Goal: Check status: Check status

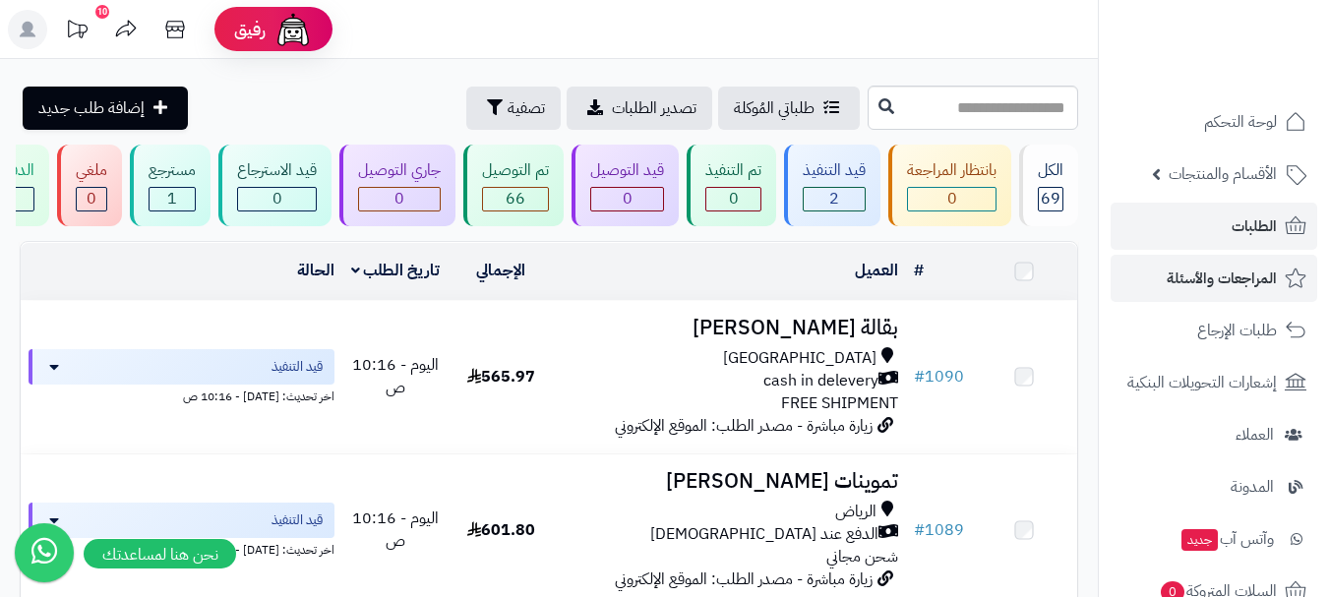
scroll to position [98, 0]
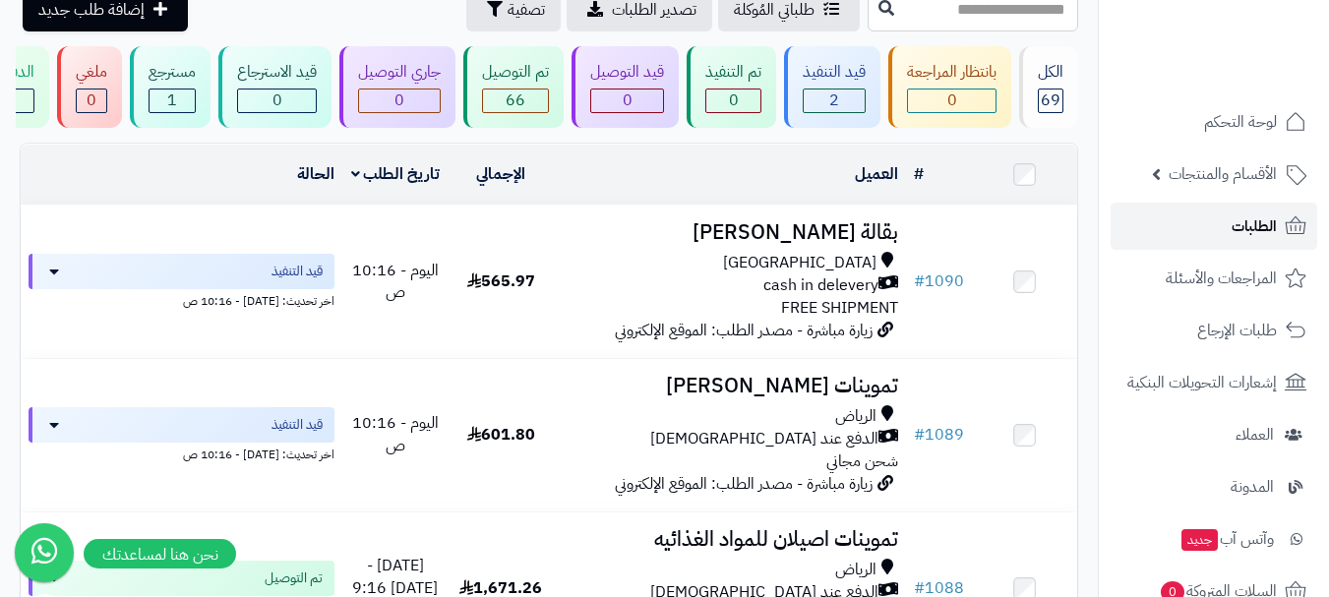
click at [1235, 246] on link "الطلبات" at bounding box center [1214, 226] width 207 height 47
click at [1226, 234] on link "الطلبات" at bounding box center [1214, 226] width 207 height 47
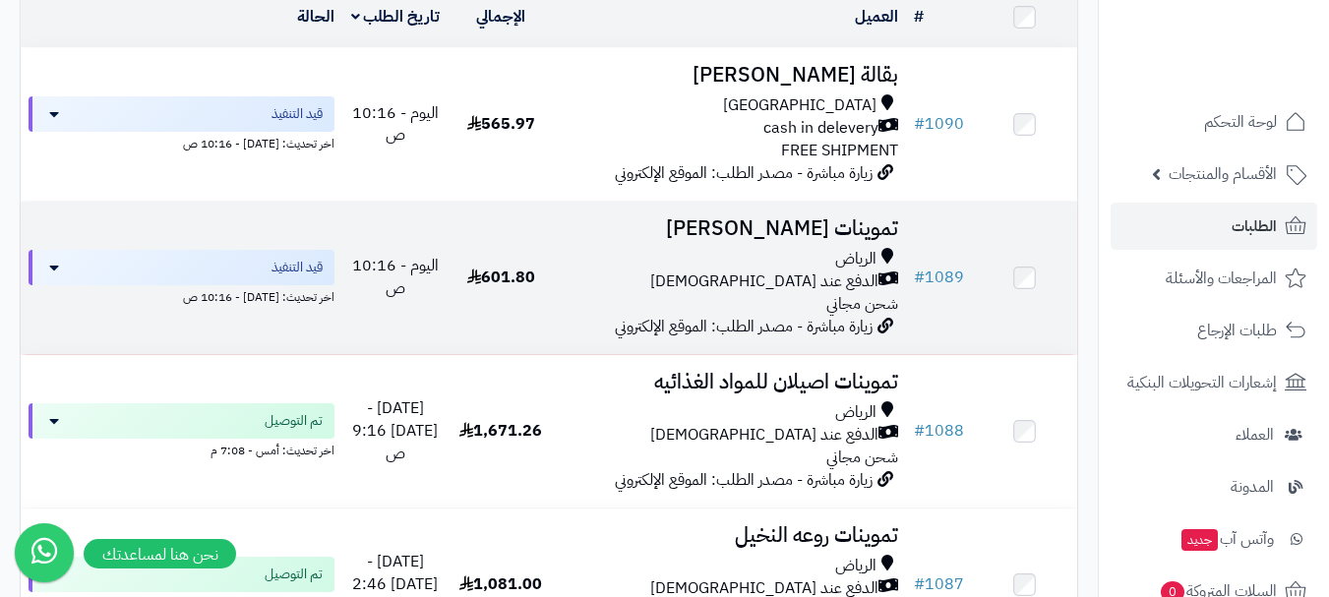
scroll to position [295, 0]
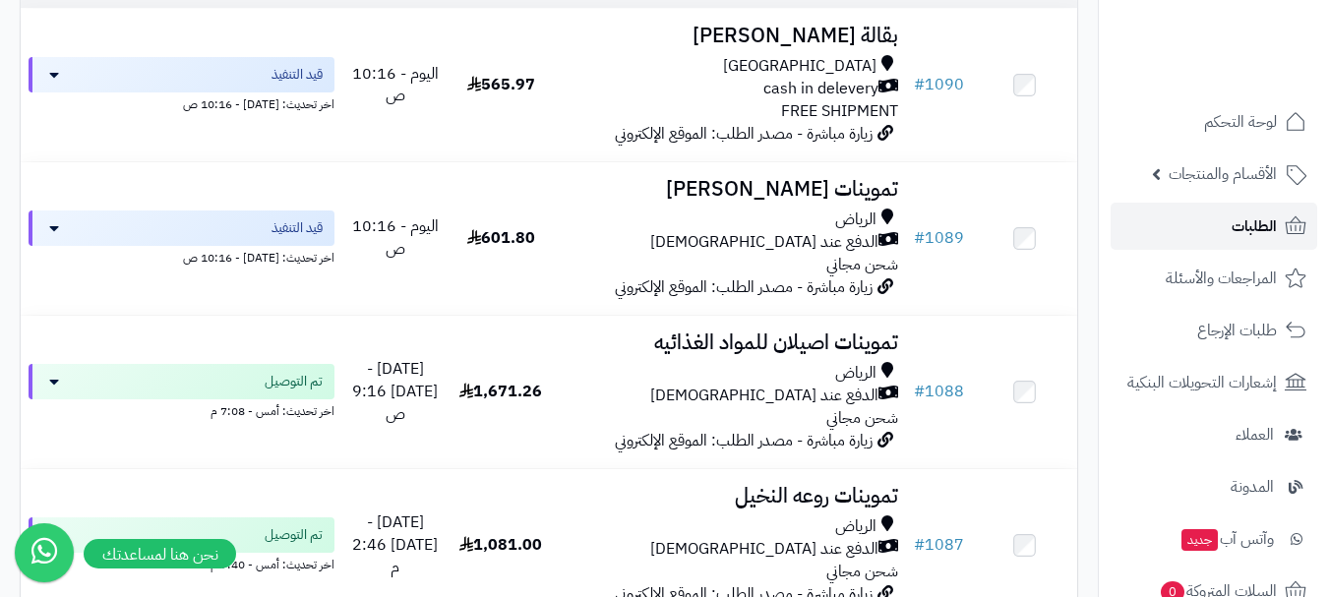
click at [1255, 220] on span "الطلبات" at bounding box center [1254, 227] width 45 height 28
